Goal: Complete application form: Complete application form

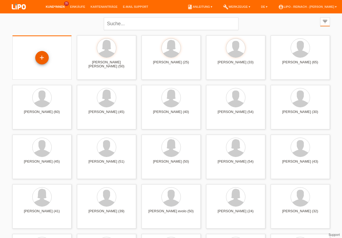
click at [44, 57] on div "+" at bounding box center [41, 57] width 13 height 9
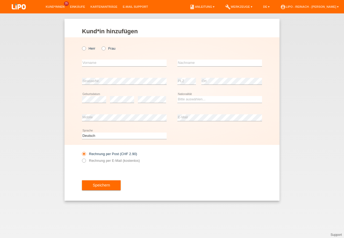
click at [101, 46] on icon at bounding box center [101, 46] width 0 height 0
click at [104, 48] on input "Frau" at bounding box center [103, 47] width 3 height 3
radio input "true"
click at [98, 62] on input "text" at bounding box center [124, 63] width 85 height 7
type input "[PERSON_NAME] [PERSON_NAME]"
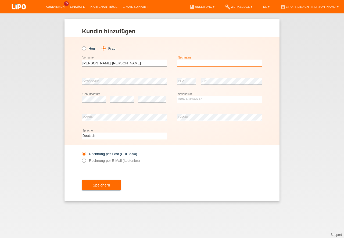
click at [187, 62] on input "text" at bounding box center [219, 63] width 85 height 7
type input "[PERSON_NAME] [PERSON_NAME]"
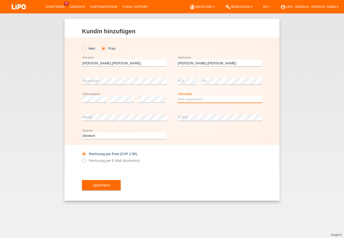
click at [187, 101] on select "Bitte auswählen... Schweiz Deutschland Liechtenstein Österreich ------------ Af…" at bounding box center [219, 99] width 85 height 6
select select "CH"
click at [0, 0] on option "Schweiz" at bounding box center [0, 0] width 0 height 0
click at [81, 158] on icon at bounding box center [81, 158] width 0 height 0
click at [85, 162] on input "Rechnung per E-Mail (kostenlos)" at bounding box center [83, 162] width 3 height 7
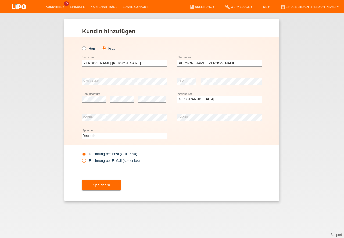
radio input "true"
click at [104, 187] on button "Speichern" at bounding box center [101, 185] width 39 height 10
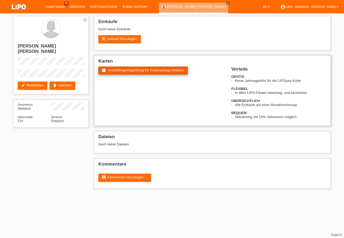
click at [147, 71] on span "Kreditfähigkeitsprüfung für Kartenantrag initiieren" at bounding box center [146, 70] width 76 height 4
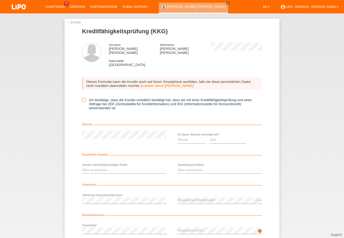
click at [83, 98] on icon at bounding box center [83, 99] width 3 height 3
click at [83, 98] on input "Ich bestätige, dass die Kundin mündlich bestätigt hat, dass sie mit einer Kredi…" at bounding box center [83, 99] width 3 height 3
checkbox input "true"
click at [183, 137] on select "Monat 01 02 03 04 05 06 07 08 09 10" at bounding box center [191, 140] width 28 height 6
select select "01"
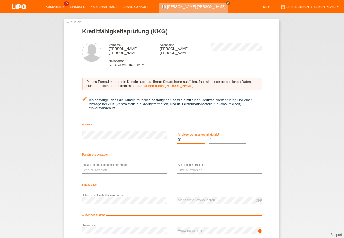
click at [0, 0] on option "01" at bounding box center [0, 0] width 0 height 0
click at [221, 137] on select "Jahr 2025 2024 2023 2022 2021 2020 2019 2018 2017 2016 2015 2014 2013 2012 2011…" at bounding box center [227, 140] width 37 height 6
click at [0, 0] on option "2022" at bounding box center [0, 0] width 0 height 0
click at [0, 0] on option "2024" at bounding box center [0, 0] width 0 height 0
click at [223, 137] on select "Jahr 2025 2024 2023 2022 2021 2020 2019 2018 2017 2016 2015 2014 2013 2012 2011…" at bounding box center [227, 140] width 37 height 6
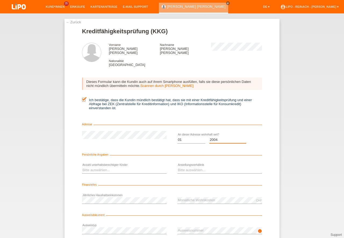
select select "2004"
click at [91, 169] on select "Bitte auswählen... 0 1 2 3 4 5 6 7 8 9" at bounding box center [124, 170] width 85 height 6
select select "0"
click at [0, 0] on option "0" at bounding box center [0, 0] width 0 height 0
click at [193, 167] on select "Bitte auswählen... Unbefristet Befristet Lehrling/Student Pensioniert Nicht arb…" at bounding box center [219, 170] width 85 height 6
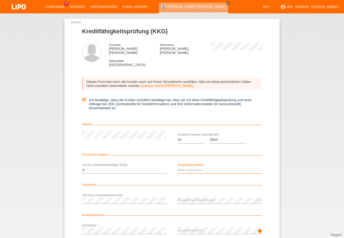
select select "UNLIMITED"
click at [0, 0] on option "Unbefristet" at bounding box center [0, 0] width 0 height 0
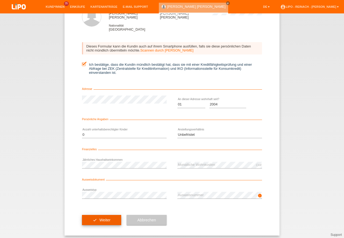
click at [106, 216] on button "check Weiter" at bounding box center [101, 220] width 39 height 10
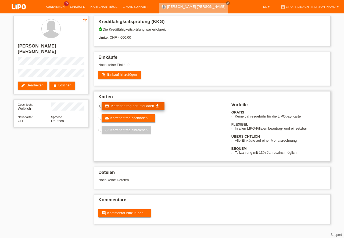
click at [138, 107] on span "Kartenantrag herunterladen" at bounding box center [132, 106] width 43 height 4
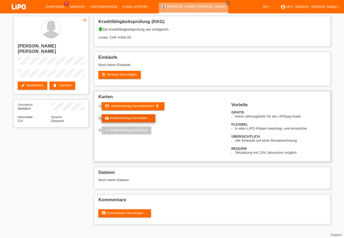
click at [128, 118] on link "cloud_upload Kartenantrag hochladen ..." at bounding box center [129, 118] width 54 height 8
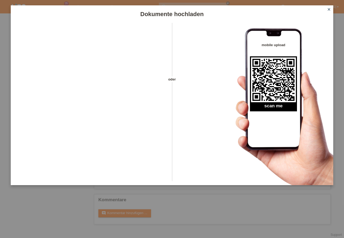
click at [331, 10] on icon "close" at bounding box center [329, 9] width 4 height 4
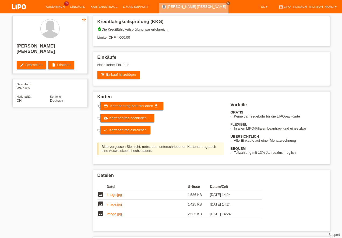
click at [130, 130] on link "check Kartenantrag einreichen" at bounding box center [125, 131] width 50 height 8
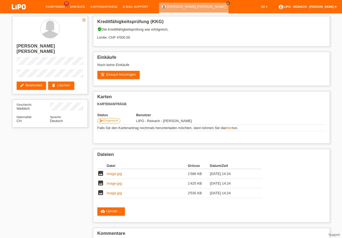
click at [315, 7] on link "account_circle LIPO - Reinach - [PERSON_NAME] ▾" at bounding box center [307, 6] width 64 height 3
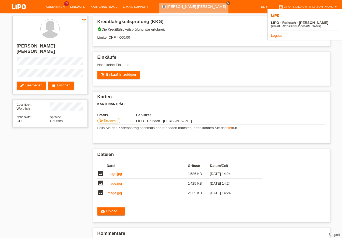
click at [274, 34] on link "Logout" at bounding box center [276, 36] width 11 height 4
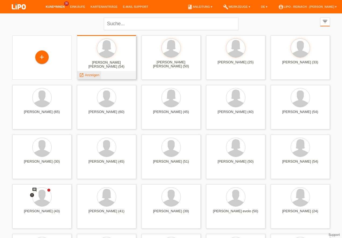
click at [93, 76] on span "Anzeigen" at bounding box center [92, 75] width 15 height 4
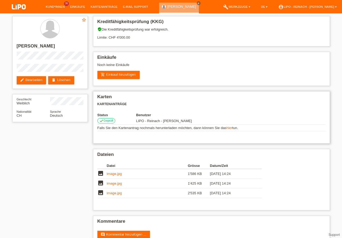
click at [252, 107] on div "Karten Kartenanträge Status Benutzer check Geprüft LIPO - Reinach - [PERSON_NAM…" at bounding box center [211, 117] width 237 height 52
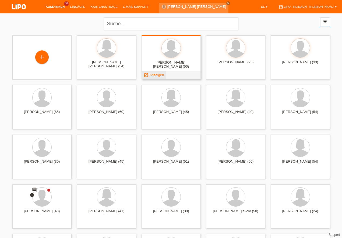
click at [155, 75] on span "Anzeigen" at bounding box center [156, 75] width 15 height 4
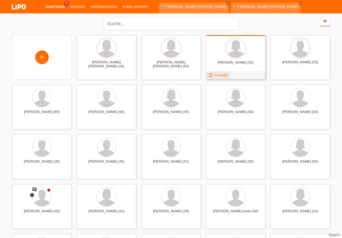
click at [221, 74] on span "Anzeigen" at bounding box center [221, 75] width 15 height 4
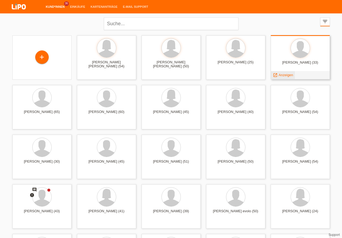
click at [283, 74] on span "Anzeigen" at bounding box center [285, 75] width 15 height 4
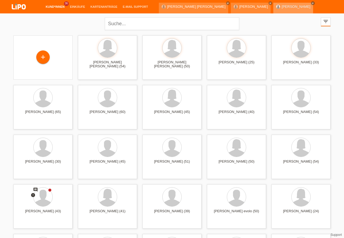
click at [312, 3] on icon "close" at bounding box center [313, 3] width 3 height 3
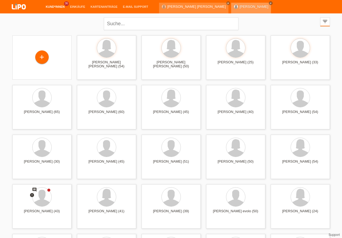
click at [269, 3] on icon "close" at bounding box center [270, 3] width 3 height 3
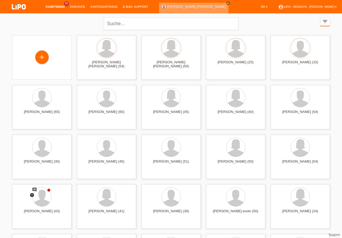
click at [227, 3] on icon "close" at bounding box center [228, 3] width 3 height 3
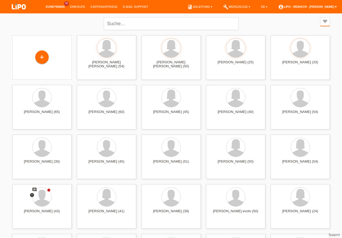
click at [309, 7] on link "account_circle LIPO - Reinach - [PERSON_NAME] ▾" at bounding box center [307, 6] width 64 height 3
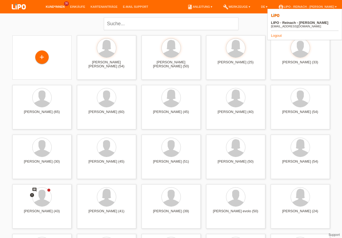
click at [277, 34] on link "Logout" at bounding box center [276, 36] width 11 height 4
